Goal: Task Accomplishment & Management: Use online tool/utility

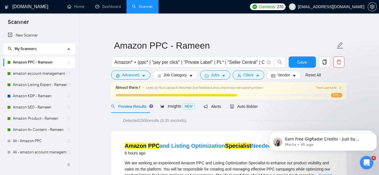
click at [374, 133] on icon "Dismiss notification" at bounding box center [374, 133] width 3 height 3
click at [374, 133] on icon "Dismiss notification" at bounding box center [375, 134] width 2 height 2
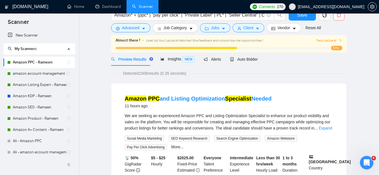
scroll to position [1, 0]
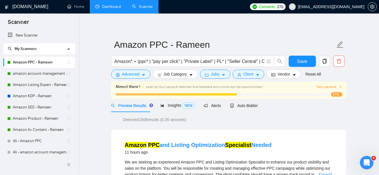
click at [104, 9] on link "Dashboard" at bounding box center [108, 6] width 26 height 5
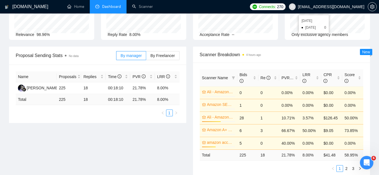
scroll to position [50, 0]
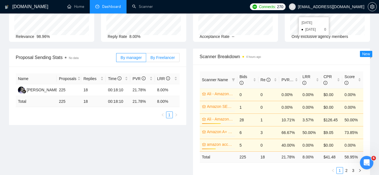
click at [168, 56] on span "By Freelancer" at bounding box center [162, 57] width 24 height 4
click at [146, 59] on input "By Freelancer" at bounding box center [146, 59] width 0 height 0
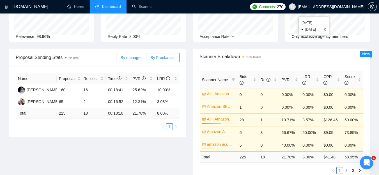
click at [137, 57] on span "By manager" at bounding box center [131, 57] width 21 height 4
click at [116, 59] on input "By manager" at bounding box center [116, 59] width 0 height 0
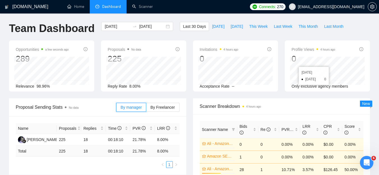
scroll to position [0, 0]
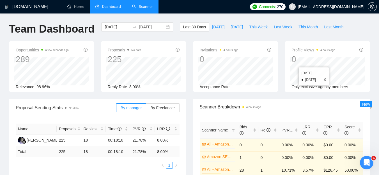
click at [150, 4] on link "Scanner" at bounding box center [142, 6] width 21 height 5
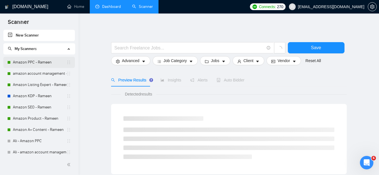
click at [36, 61] on link "Amazon PPC - Rameen" at bounding box center [40, 62] width 54 height 11
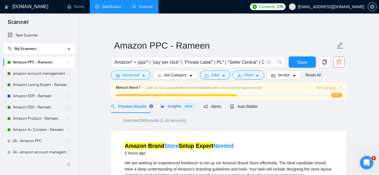
click at [170, 108] on span "Insights NEW" at bounding box center [177, 106] width 34 height 4
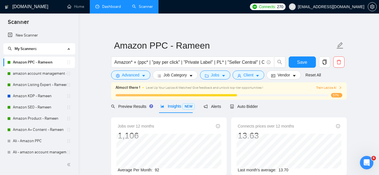
scroll to position [0, 0]
click at [242, 105] on span "Auto Bidder" at bounding box center [244, 106] width 28 height 4
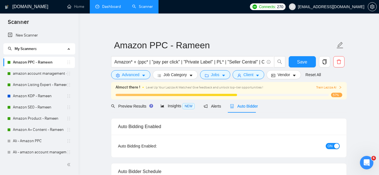
checkbox input "true"
click at [371, 8] on icon "setting" at bounding box center [372, 6] width 4 height 4
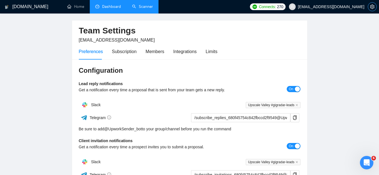
scroll to position [19, 0]
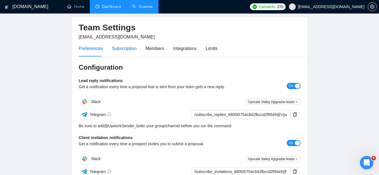
click at [129, 49] on div "Subscription" at bounding box center [124, 48] width 25 height 7
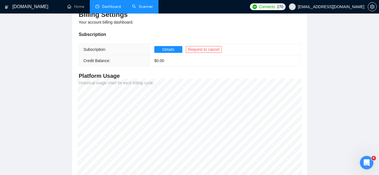
scroll to position [66, 0]
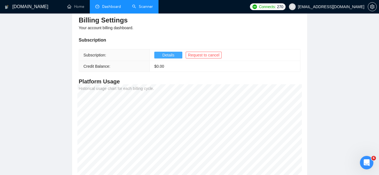
click at [162, 53] on span "Details" at bounding box center [168, 55] width 12 height 6
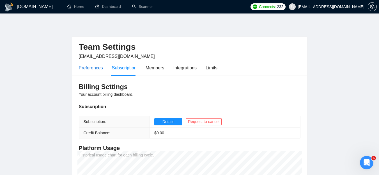
click at [88, 69] on div "Preferences" at bounding box center [91, 67] width 24 height 7
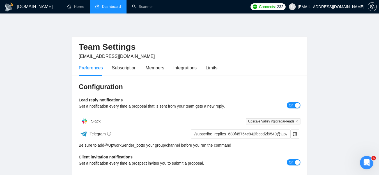
click at [105, 5] on link "Dashboard" at bounding box center [108, 6] width 26 height 5
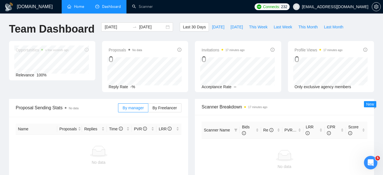
click at [80, 8] on link "Home" at bounding box center [75, 6] width 17 height 5
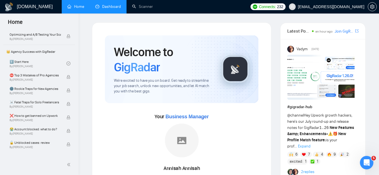
scroll to position [108, 0]
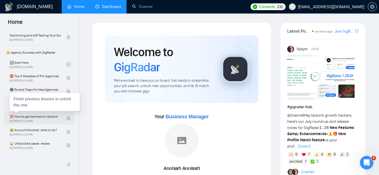
click at [37, 115] on span "❌ How to get banned on Upwork" at bounding box center [35, 117] width 51 height 6
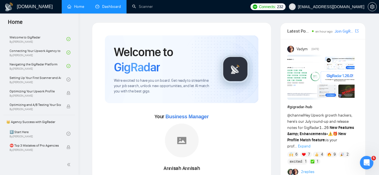
scroll to position [26, 0]
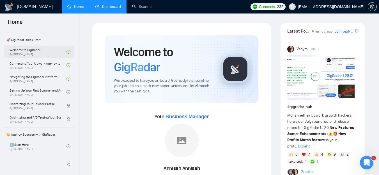
click at [29, 52] on link "Welcome to GigRadar By Vlad Timinsky" at bounding box center [38, 51] width 57 height 12
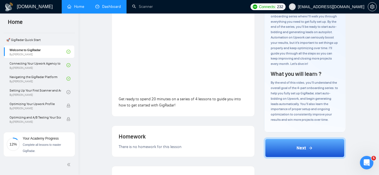
scroll to position [61, 0]
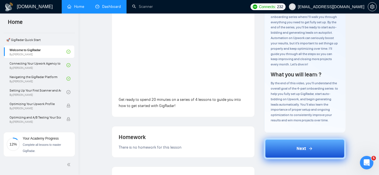
click at [304, 151] on span "Next" at bounding box center [301, 148] width 10 height 7
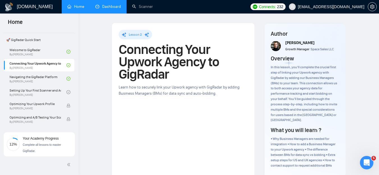
click at [147, 70] on h1 "Connecting Your Upwork Agency to GigRadar" at bounding box center [183, 61] width 129 height 37
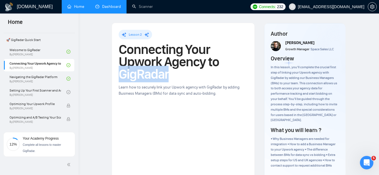
click at [147, 70] on h1 "Connecting Your Upwork Agency to GigRadar" at bounding box center [183, 61] width 129 height 37
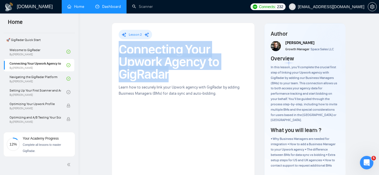
click at [147, 70] on h1 "Connecting Your Upwork Agency to GigRadar" at bounding box center [183, 61] width 129 height 37
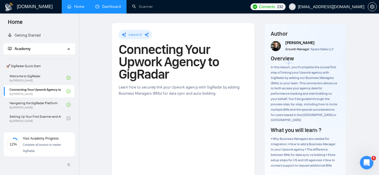
click at [74, 9] on link "Home" at bounding box center [75, 6] width 17 height 5
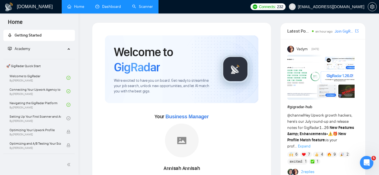
click at [145, 7] on link "Scanner" at bounding box center [142, 6] width 21 height 5
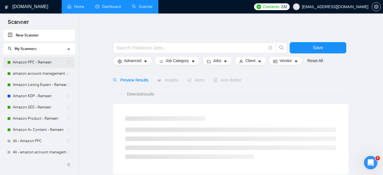
click at [43, 66] on link "Amazon PPC - Rameen" at bounding box center [40, 62] width 54 height 11
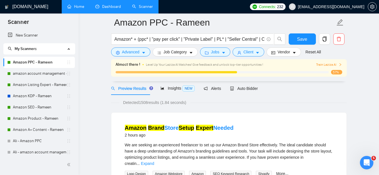
scroll to position [29, 0]
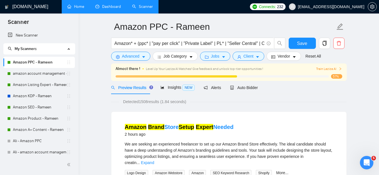
scroll to position [23, 0]
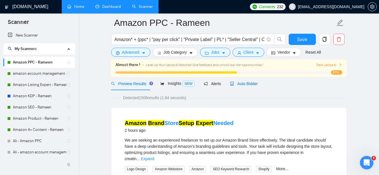
drag, startPoint x: 244, startPoint y: 85, endPoint x: 364, endPoint y: 86, distance: 119.7
click at [244, 85] on span "Auto Bidder" at bounding box center [244, 83] width 28 height 4
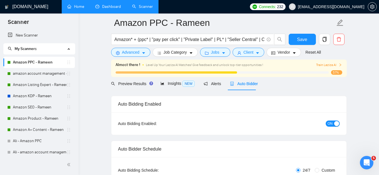
checkbox input "true"
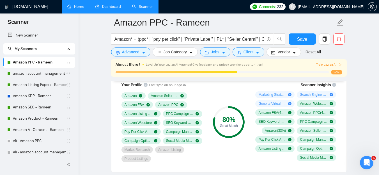
scroll to position [388, 0]
click at [228, 119] on div "80 %" at bounding box center [229, 119] width 32 height 7
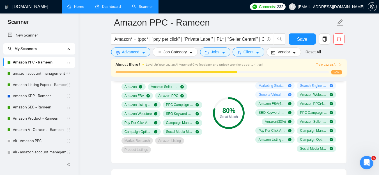
scroll to position [395, 0]
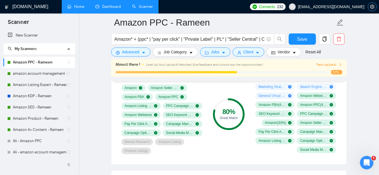
click at [372, 6] on icon "setting" at bounding box center [372, 6] width 4 height 4
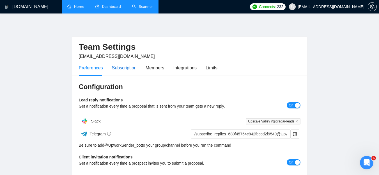
click at [119, 67] on div "Subscription" at bounding box center [124, 67] width 25 height 7
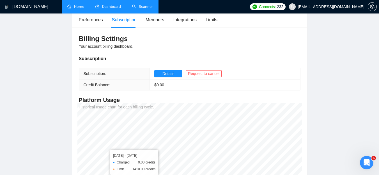
scroll to position [47, 0]
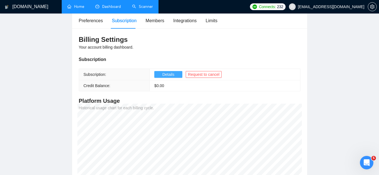
click at [163, 73] on span "Details" at bounding box center [168, 74] width 12 height 6
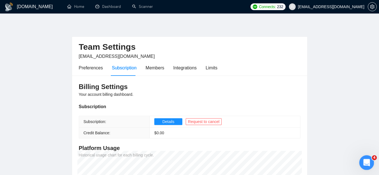
click at [364, 159] on icon "Open Intercom Messenger" at bounding box center [365, 161] width 9 height 9
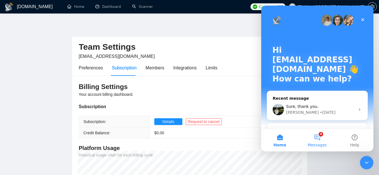
click at [318, 136] on button "4 Messages" at bounding box center [316, 140] width 37 height 22
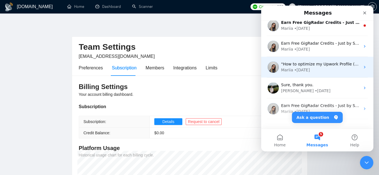
scroll to position [122, 0]
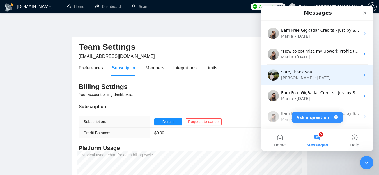
click at [308, 75] on div "Viktor • 1w ago" at bounding box center [320, 78] width 79 height 6
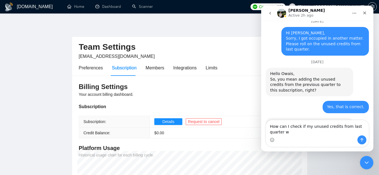
scroll to position [1435, 0]
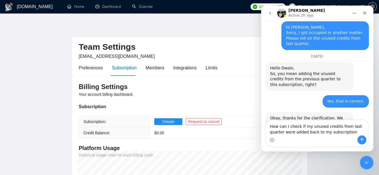
type textarea "How can I check if my unused credits from last quarter were added back to my su…"
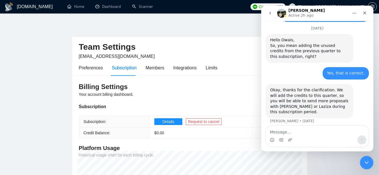
scroll to position [1465, 0]
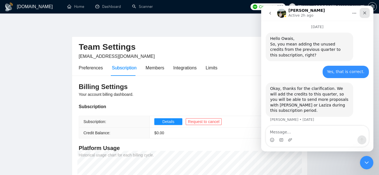
click at [365, 15] on icon "Close" at bounding box center [364, 13] width 4 height 4
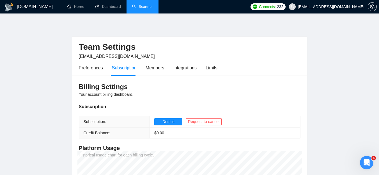
click at [144, 6] on link "Scanner" at bounding box center [142, 6] width 21 height 5
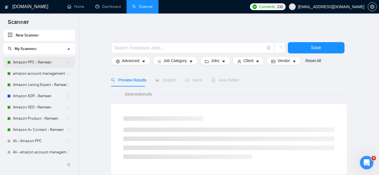
click at [32, 61] on link "Amazon PPC - Rameen" at bounding box center [40, 62] width 54 height 11
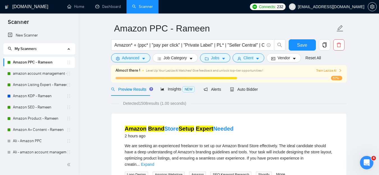
scroll to position [7, 0]
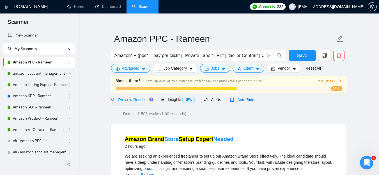
click at [248, 101] on span "Auto Bidder" at bounding box center [244, 99] width 28 height 4
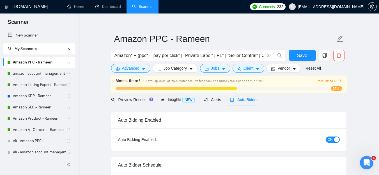
checkbox input "true"
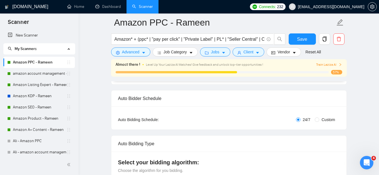
scroll to position [78, 0]
click at [317, 117] on input "Custom" at bounding box center [317, 119] width 4 height 4
radio input "true"
radio input "false"
checkbox input "true"
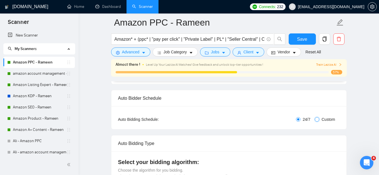
checkbox input "true"
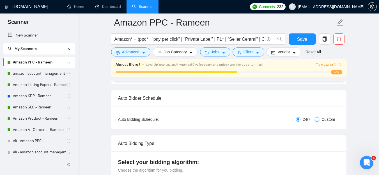
checkbox input "true"
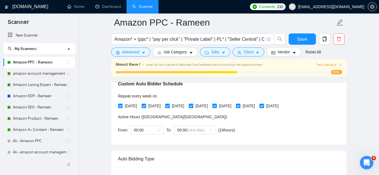
scroll to position [130, 0]
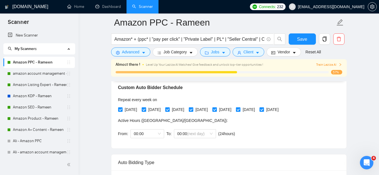
click at [240, 111] on span at bounding box center [238, 109] width 4 height 4
click at [240, 111] on input "[DATE]" at bounding box center [238, 109] width 4 height 4
click at [240, 110] on input "[DATE]" at bounding box center [238, 109] width 4 height 4
checkbox input "true"
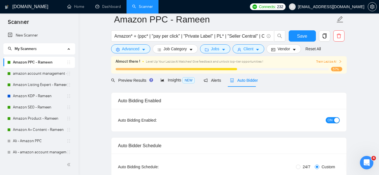
scroll to position [0, 0]
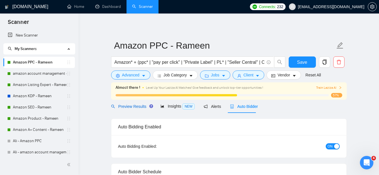
click at [138, 108] on span "Preview Results" at bounding box center [131, 106] width 40 height 4
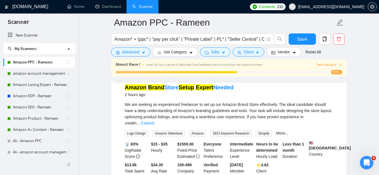
scroll to position [64, 0]
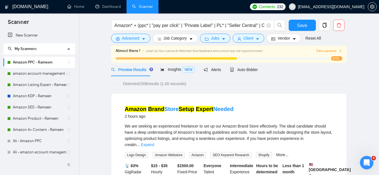
scroll to position [0, 0]
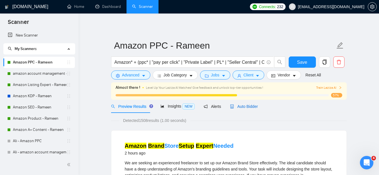
click at [246, 107] on span "Auto Bidder" at bounding box center [244, 106] width 28 height 4
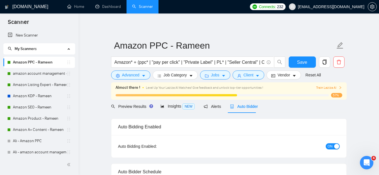
radio input "true"
radio input "false"
checkbox input "true"
click at [22, 60] on link "Amazon PPC - Rameen" at bounding box center [40, 62] width 54 height 11
click at [129, 104] on span "Preview Results" at bounding box center [131, 106] width 40 height 4
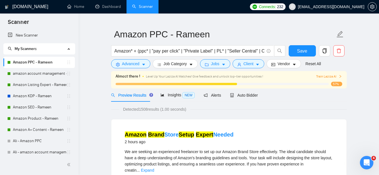
scroll to position [13, 0]
